Goal: Task Accomplishment & Management: Use online tool/utility

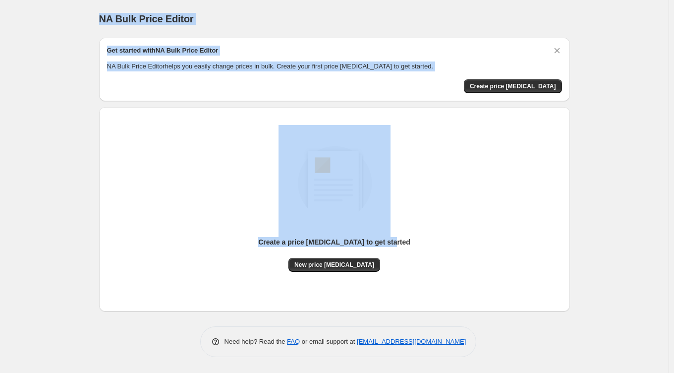
drag, startPoint x: 85, startPoint y: 31, endPoint x: 591, endPoint y: 289, distance: 568.4
click at [591, 289] on div "NA Bulk Price Editor. This page is ready NA Bulk Price Editor Get started with …" at bounding box center [334, 186] width 668 height 373
click at [609, 202] on div "NA Bulk Price Editor. This page is ready NA Bulk Price Editor Get started with …" at bounding box center [334, 186] width 668 height 373
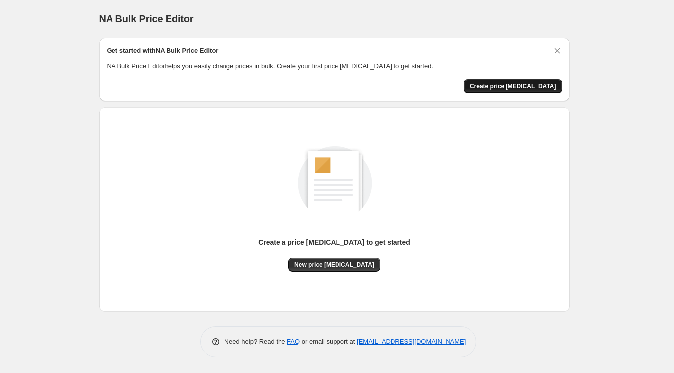
click at [511, 84] on span "Create price [MEDICAL_DATA]" at bounding box center [513, 86] width 86 height 8
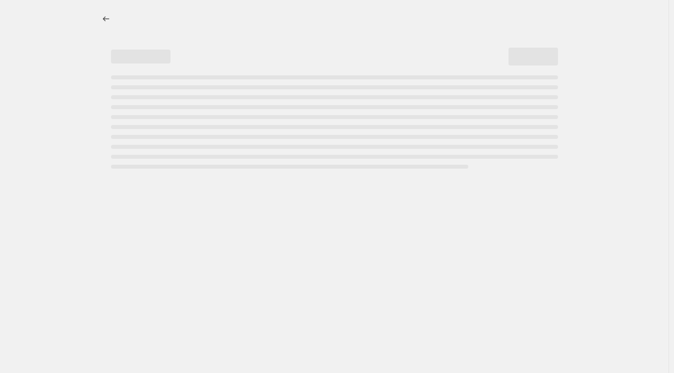
select select "percentage"
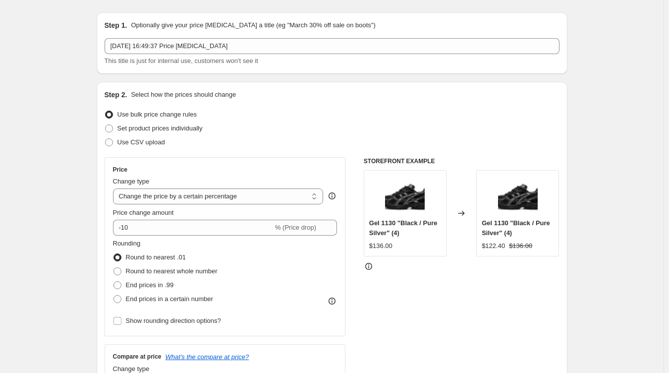
scroll to position [99, 0]
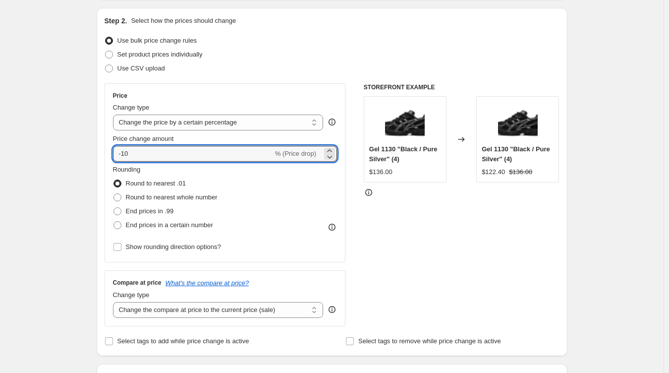
drag, startPoint x: 178, startPoint y: 159, endPoint x: 113, endPoint y: 156, distance: 65.5
click at [113, 156] on div "Price Change type Change the price to a certain amount Change the price by a ce…" at bounding box center [225, 172] width 241 height 179
type input "20"
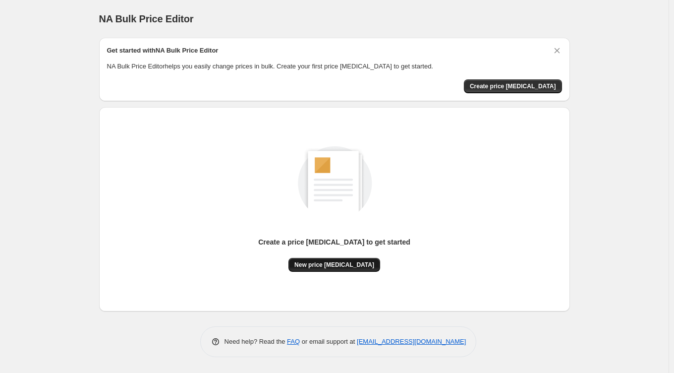
click at [358, 258] on button "New price change job" at bounding box center [334, 265] width 92 height 14
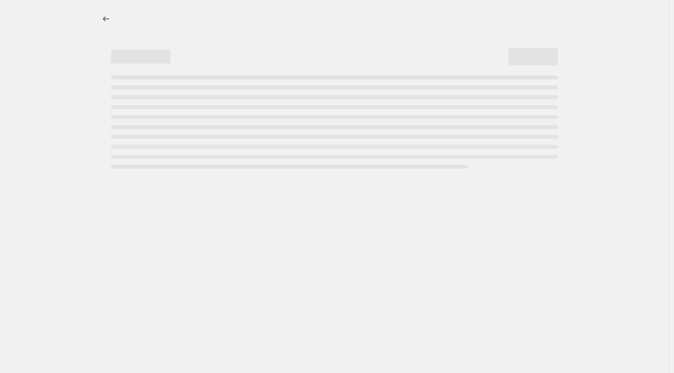
select select "percentage"
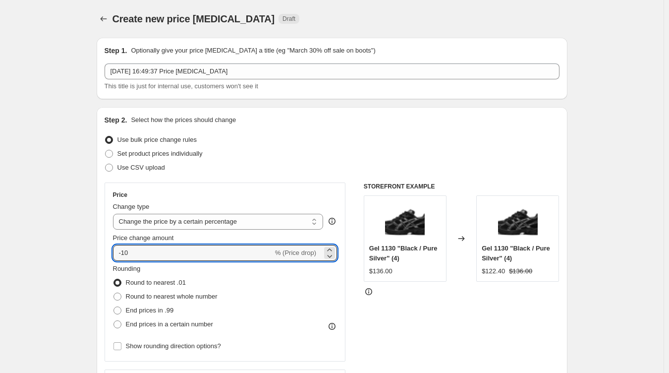
drag, startPoint x: 160, startPoint y: 255, endPoint x: 103, endPoint y: 250, distance: 57.2
click at [103, 250] on div "Step 2. Select how the prices should change Use bulk price change rules Set pro…" at bounding box center [332, 281] width 471 height 348
click at [192, 249] on input "20" at bounding box center [187, 253] width 149 height 16
click at [314, 295] on div "Rounding Round to nearest .01 Round to nearest whole number End prices in .99 E…" at bounding box center [225, 297] width 224 height 67
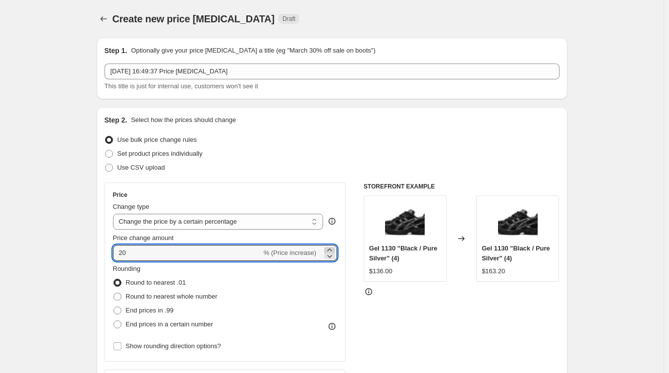
click at [331, 249] on icon at bounding box center [329, 249] width 4 height 2
click at [119, 255] on input "22" at bounding box center [187, 253] width 149 height 16
click at [279, 317] on div "Rounding Round to nearest .01 Round to nearest whole number End prices in .99 E…" at bounding box center [225, 297] width 224 height 67
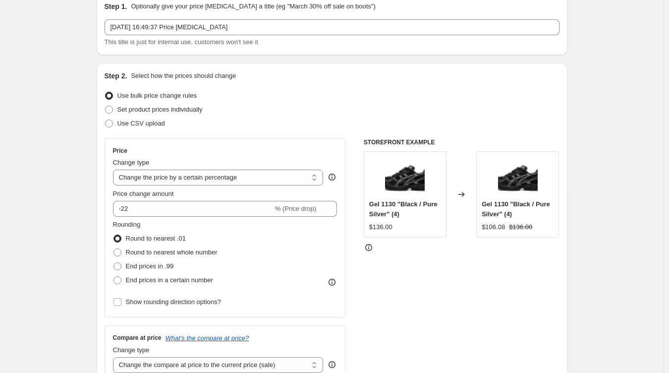
scroll to position [99, 0]
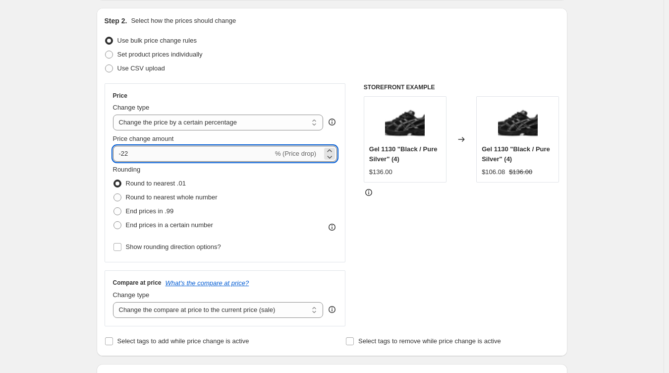
click at [143, 150] on input "-22" at bounding box center [193, 154] width 160 height 16
drag, startPoint x: 141, startPoint y: 150, endPoint x: 127, endPoint y: 150, distance: 13.4
click at [127, 150] on input "-22" at bounding box center [193, 154] width 160 height 16
drag, startPoint x: 137, startPoint y: 155, endPoint x: 124, endPoint y: 154, distance: 13.0
click at [124, 154] on input "-22" at bounding box center [193, 154] width 160 height 16
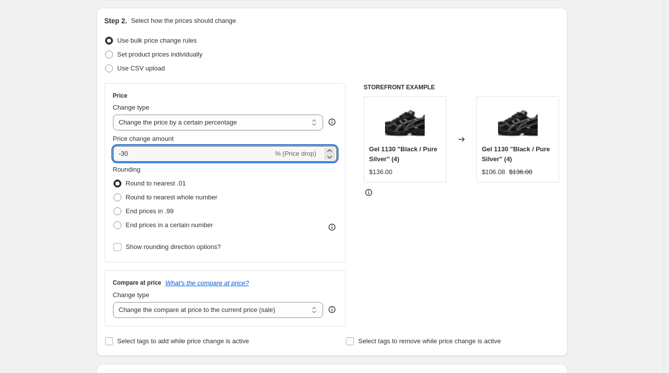
type input "-30"
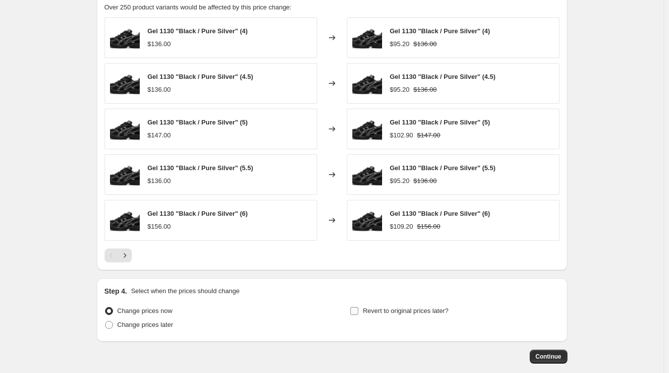
scroll to position [618, 0]
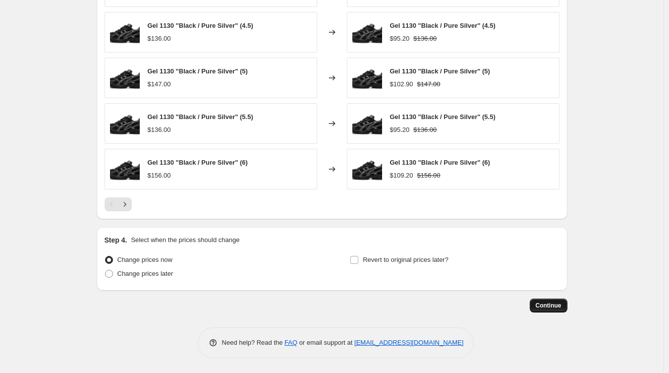
click at [550, 303] on span "Continue" at bounding box center [549, 305] width 26 height 8
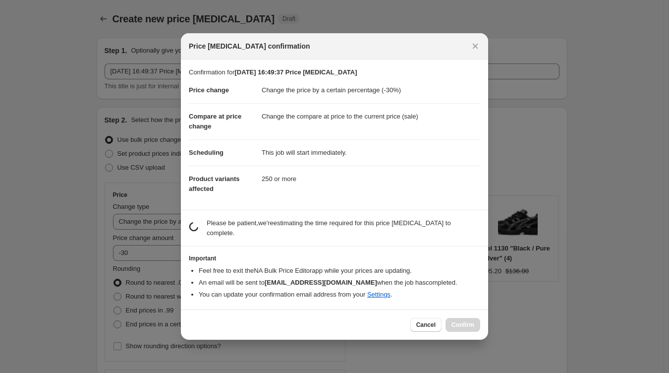
scroll to position [0, 0]
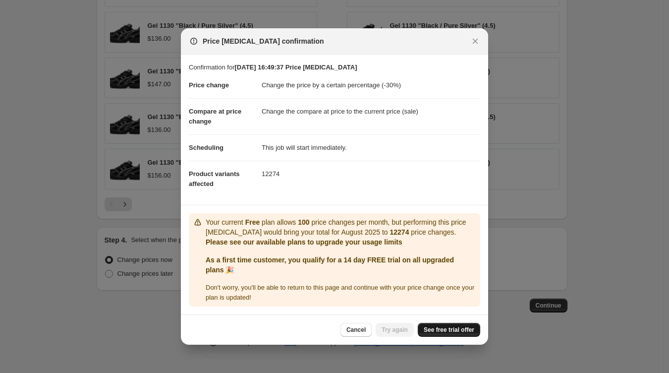
click at [456, 328] on span "See free trial offer" at bounding box center [449, 330] width 51 height 8
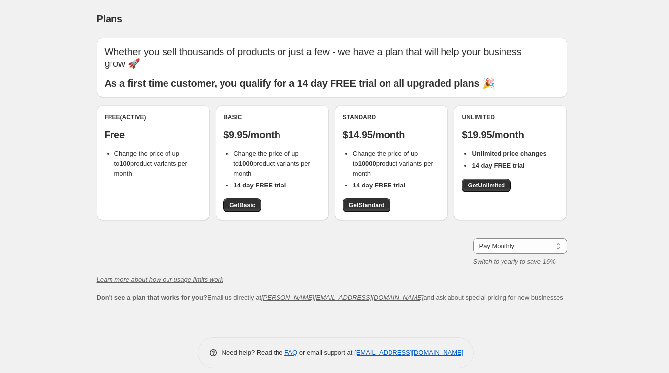
click at [149, 152] on span "Change the price of up to 100 product variants per month" at bounding box center [150, 163] width 73 height 27
click at [119, 134] on p "Free" at bounding box center [153, 135] width 97 height 12
click at [144, 114] on div "Free (Active)" at bounding box center [153, 117] width 97 height 8
